Goal: Navigation & Orientation: Find specific page/section

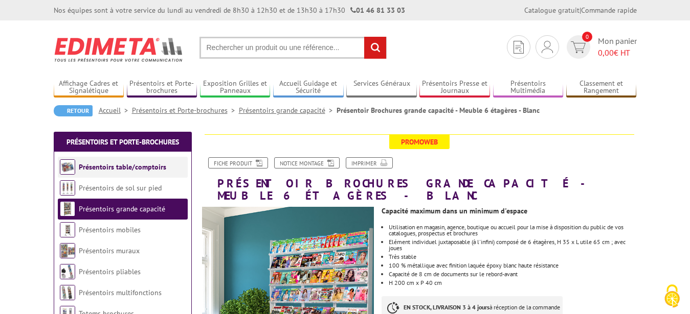
click at [132, 168] on link "Présentoirs table/comptoirs" at bounding box center [122, 167] width 87 height 9
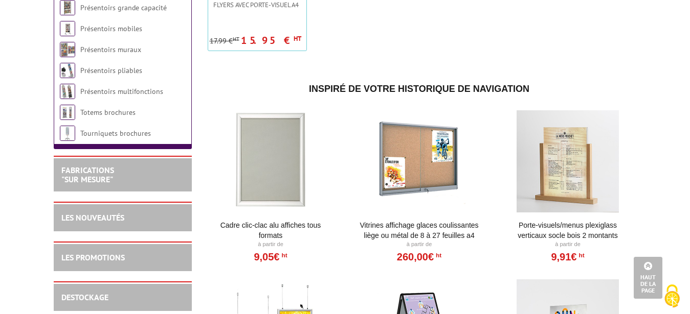
scroll to position [626, 0]
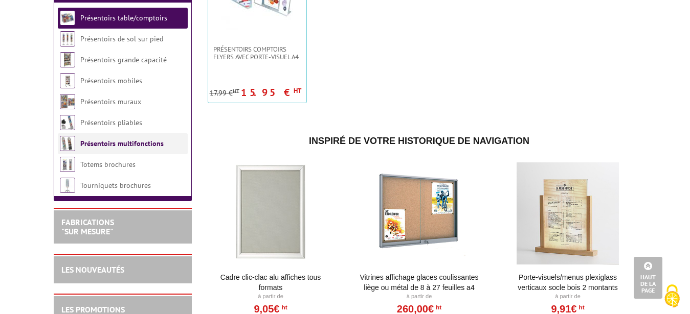
click at [113, 148] on link "Présentoirs multifonctions" at bounding box center [121, 143] width 83 height 9
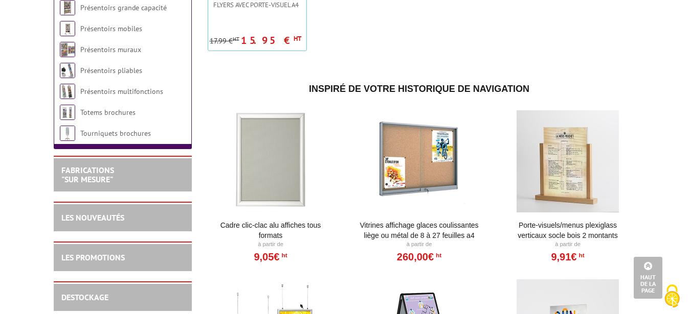
scroll to position [365, 0]
